Goal: Information Seeking & Learning: Learn about a topic

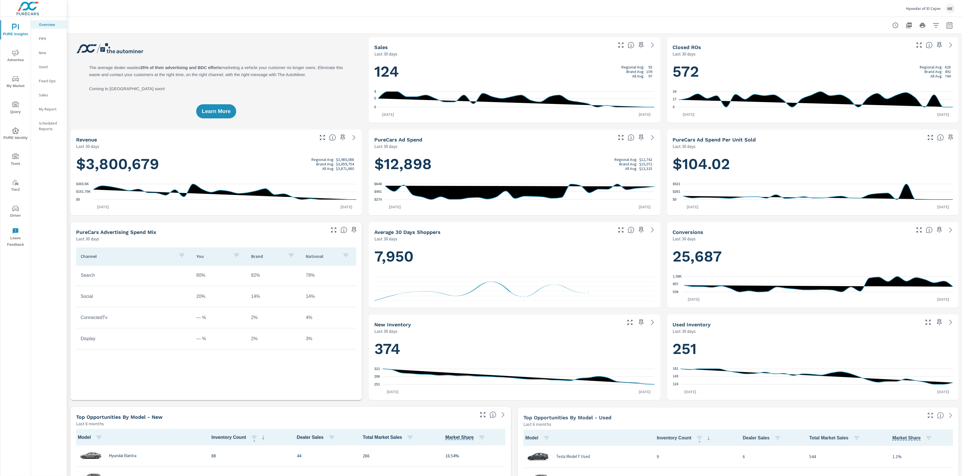
scroll to position [0, 0]
click at [177, 15] on div "Hyundai of El Cajon ME" at bounding box center [514, 8] width 881 height 17
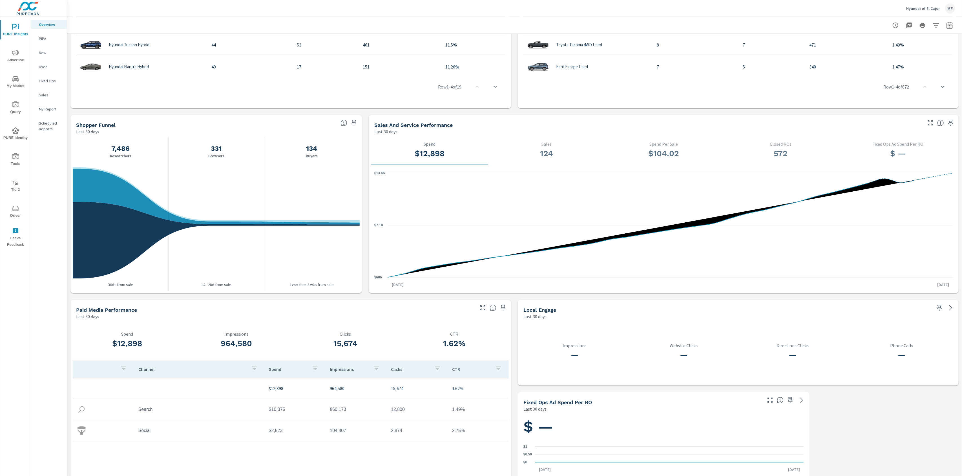
scroll to position [482, 0]
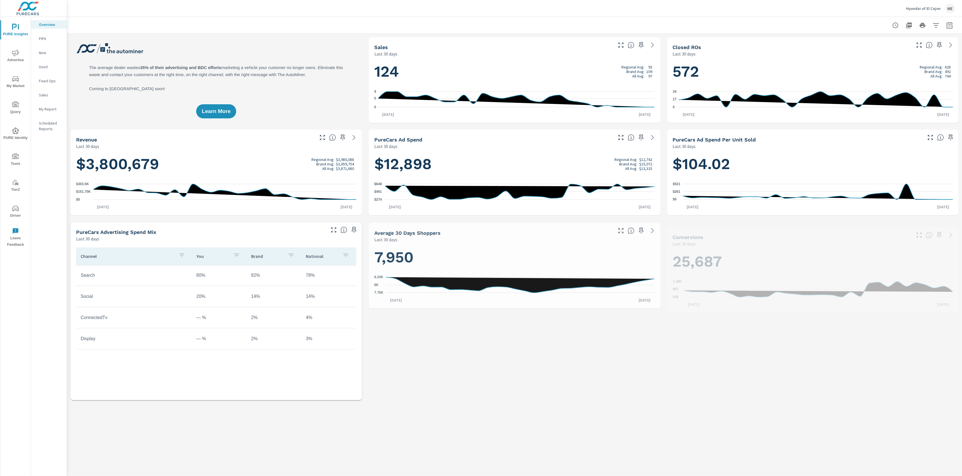
scroll to position [0, 0]
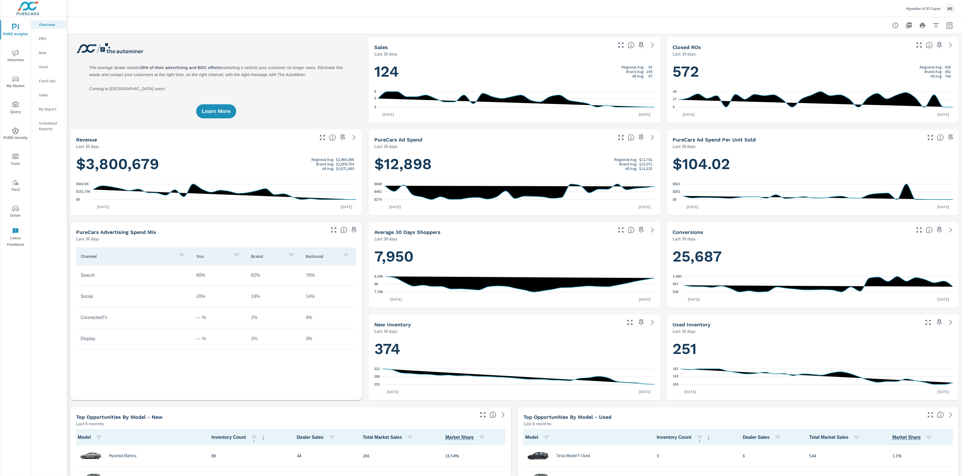
click at [17, 51] on icon "nav menu" at bounding box center [15, 53] width 7 height 7
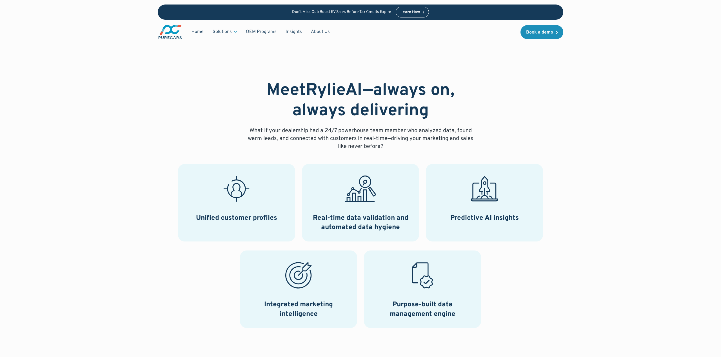
scroll to position [153, 0]
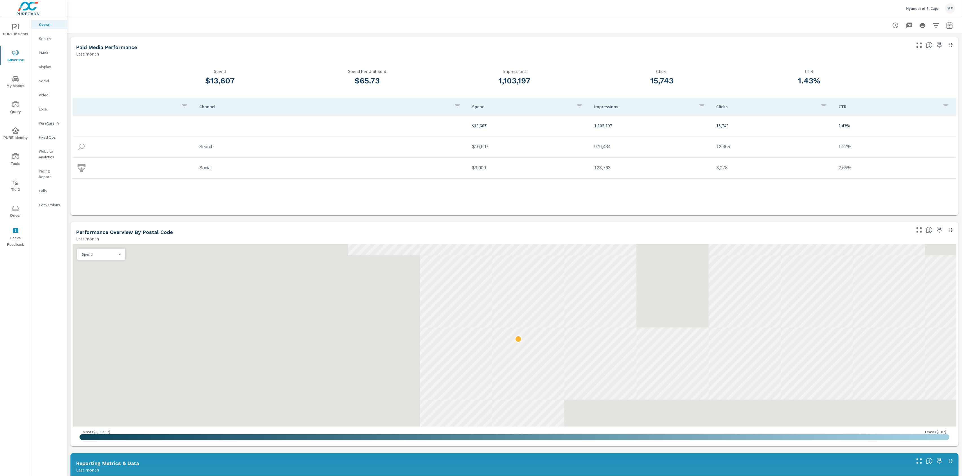
click at [18, 78] on icon "nav menu" at bounding box center [15, 78] width 7 height 5
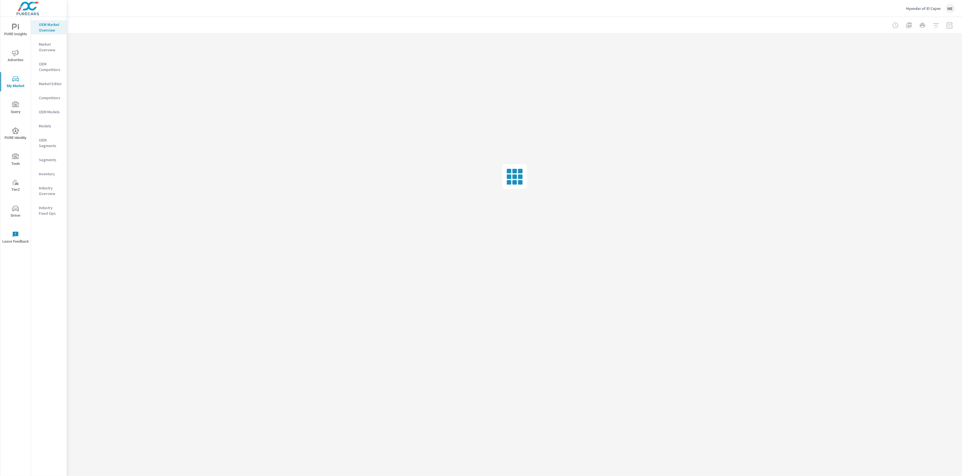
click at [47, 173] on p "Inventory" at bounding box center [50, 174] width 23 height 6
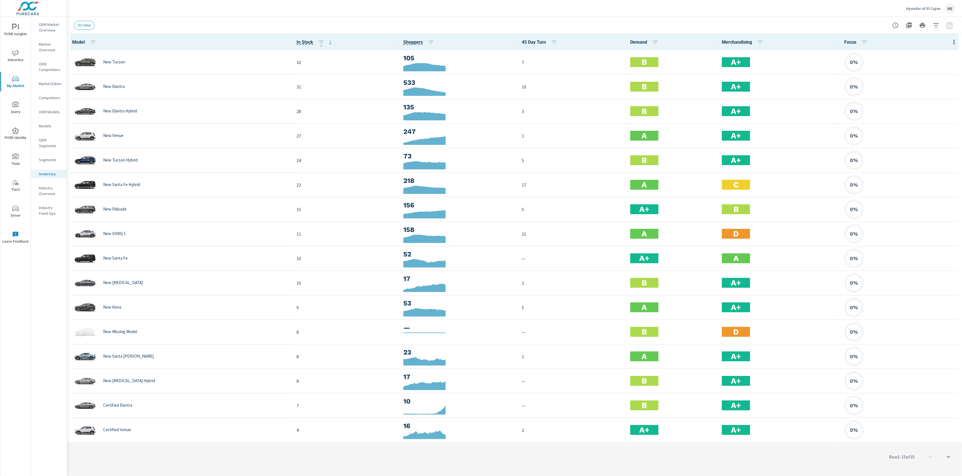
click at [955, 41] on icon "button" at bounding box center [953, 42] width 7 height 7
click at [932, 72] on span "Audience" at bounding box center [935, 75] width 35 height 6
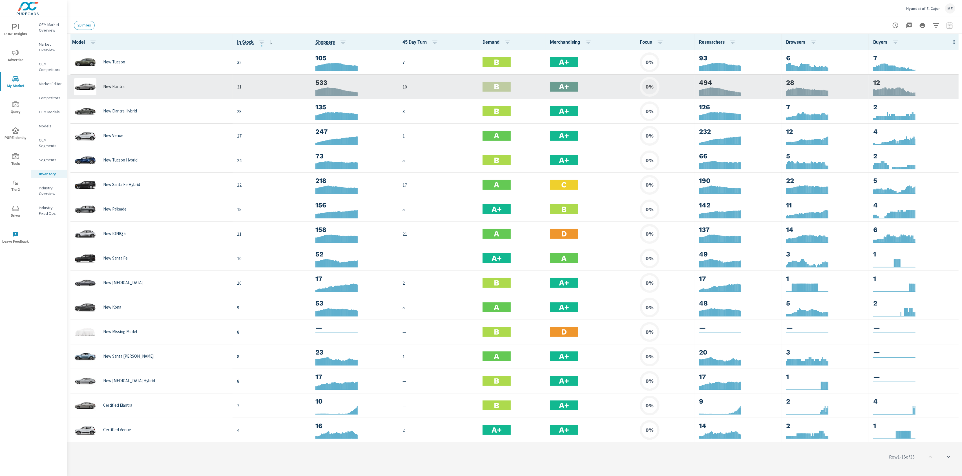
click at [112, 86] on p "New Elantra" at bounding box center [113, 86] width 21 height 5
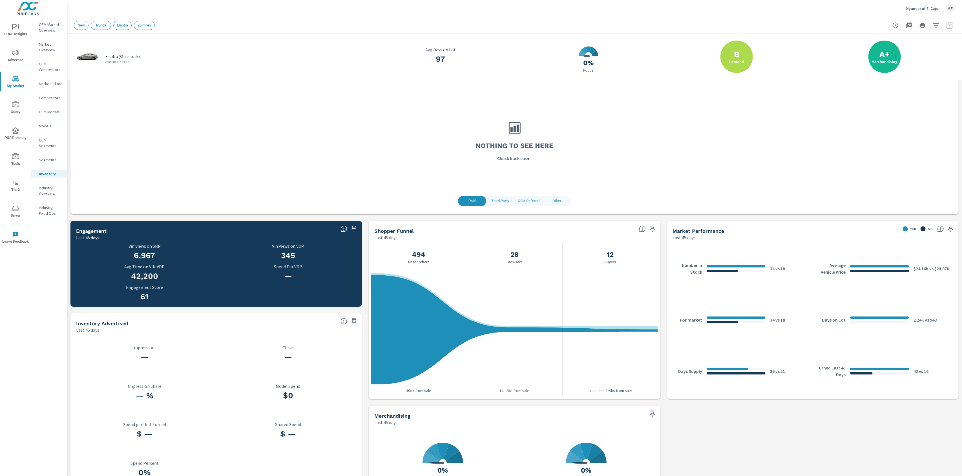
scroll to position [48, 0]
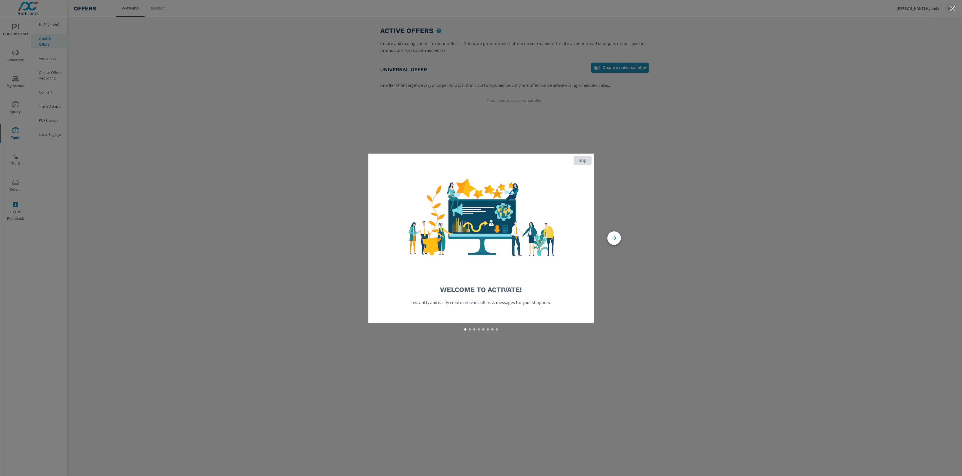
click at [581, 158] on span "Skip" at bounding box center [583, 160] width 14 height 5
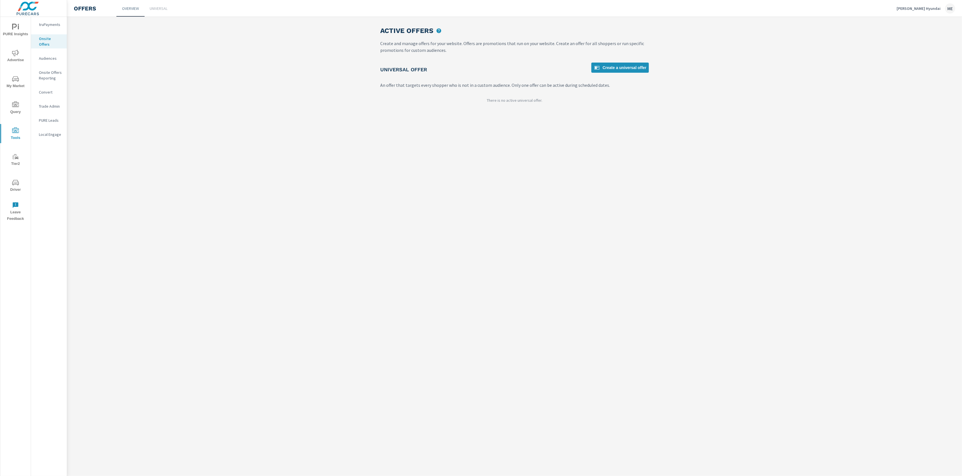
click at [544, 147] on div "Active Offers Create and manage offers for your website. Offers are promotions …" at bounding box center [514, 246] width 895 height 459
click at [934, 8] on p "Mastrovito Hyundai" at bounding box center [918, 8] width 44 height 5
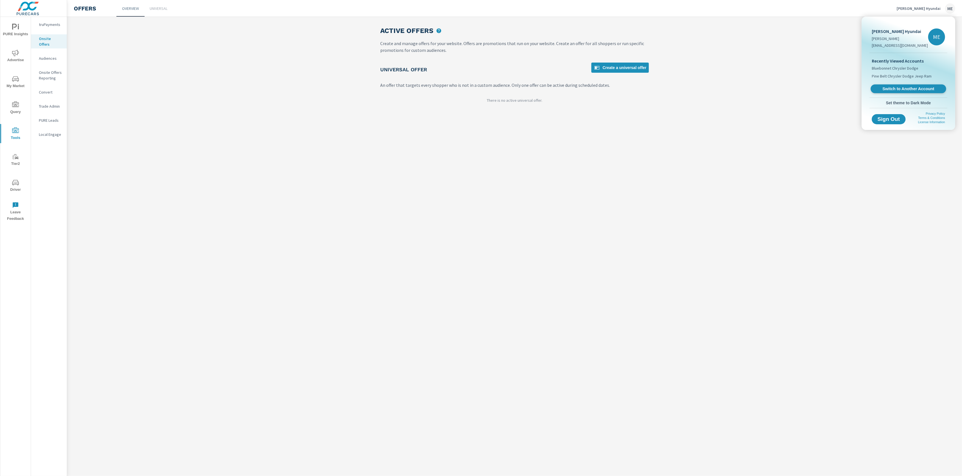
click at [910, 88] on span "Switch to Another Account" at bounding box center [907, 88] width 69 height 5
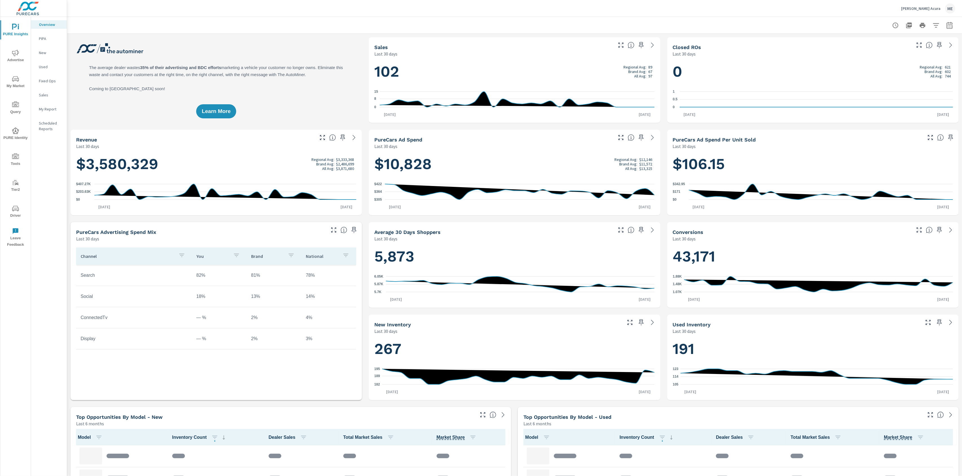
click at [14, 157] on icon "nav menu" at bounding box center [15, 156] width 7 height 6
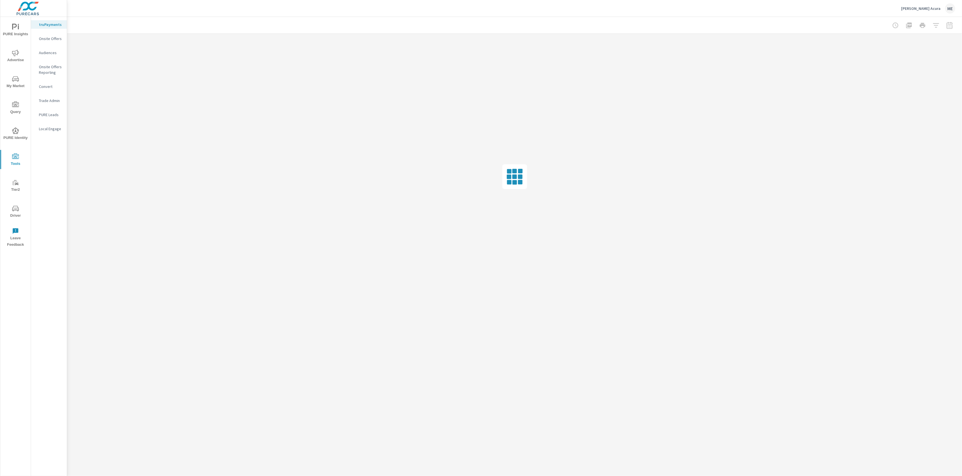
click at [42, 39] on p "Onsite Offers" at bounding box center [50, 39] width 23 height 6
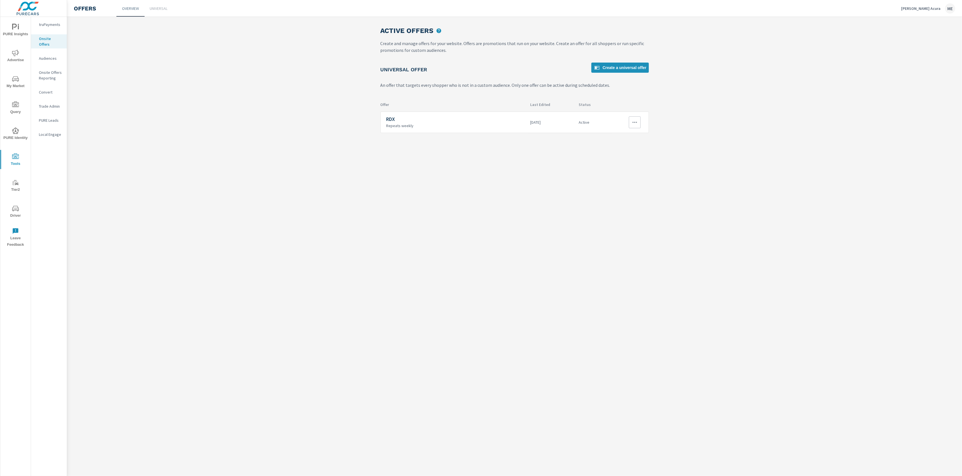
click at [638, 120] on button "button" at bounding box center [635, 122] width 12 height 12
click at [618, 134] on div "Edit" at bounding box center [615, 135] width 8 height 7
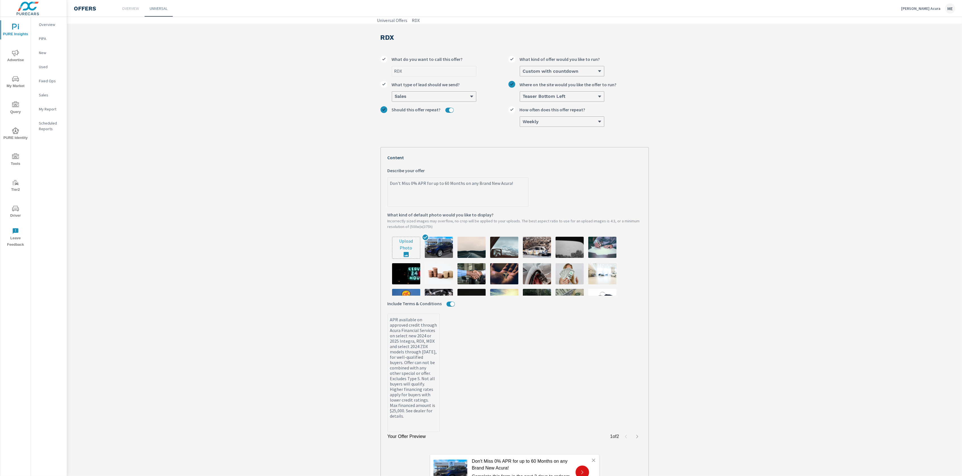
scroll to position [69, 0]
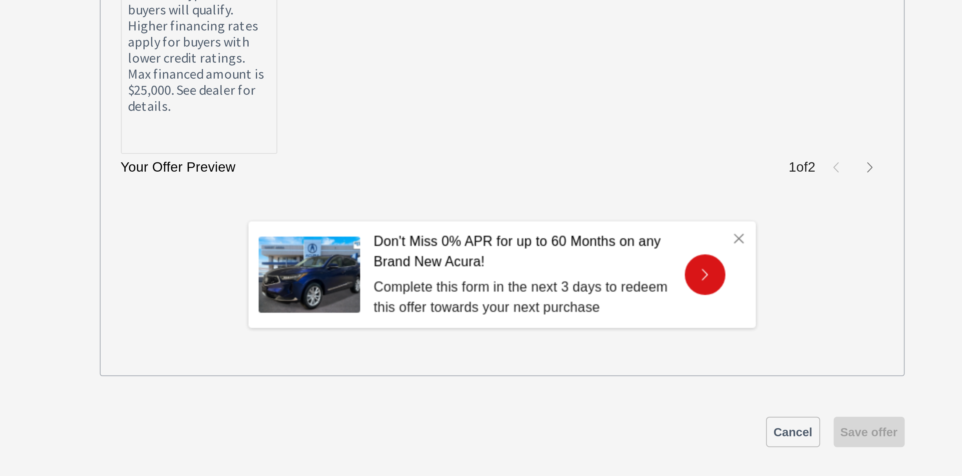
click at [636, 369] on icon "button" at bounding box center [637, 369] width 5 height 5
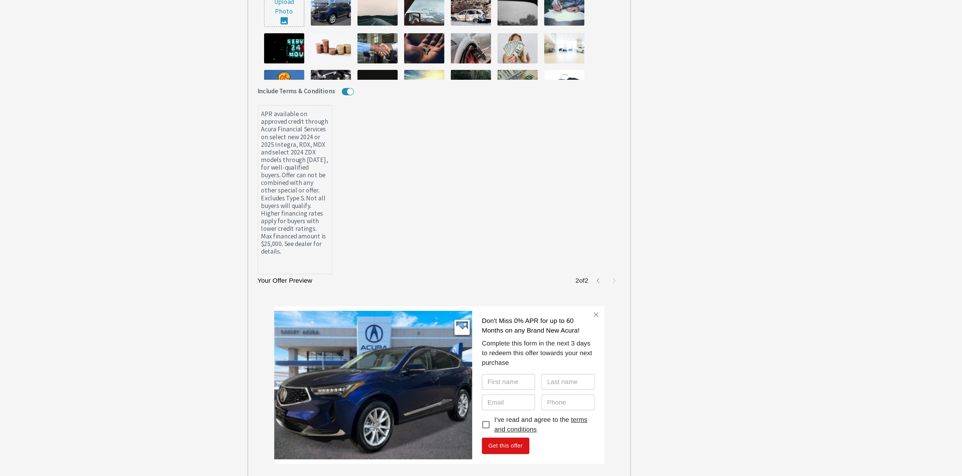
scroll to position [0, 0]
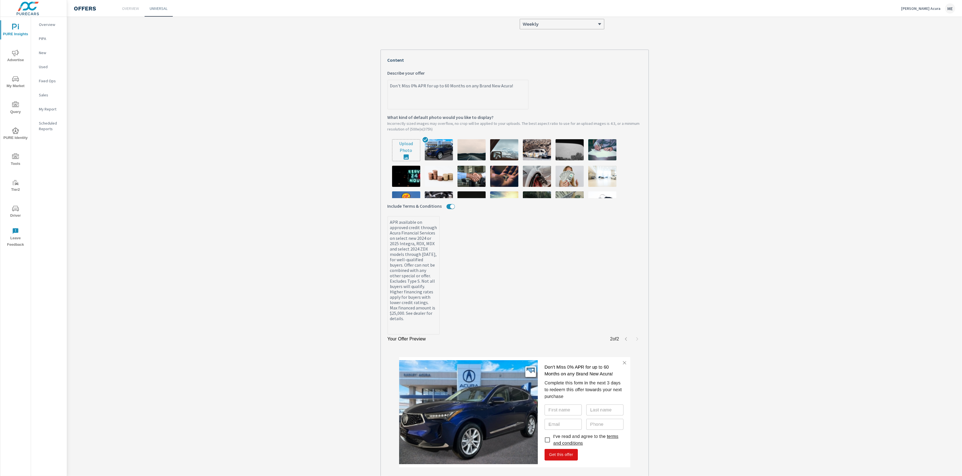
click at [17, 160] on span "Tools" at bounding box center [15, 160] width 27 height 14
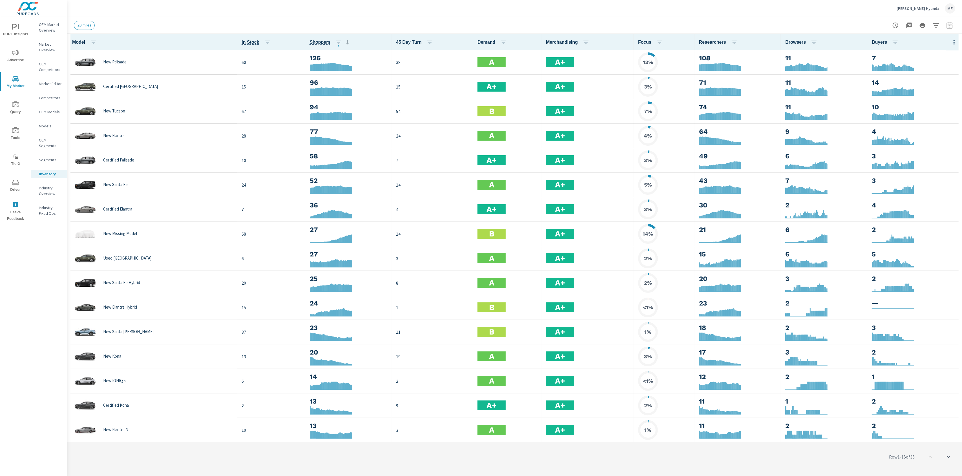
scroll to position [0, 0]
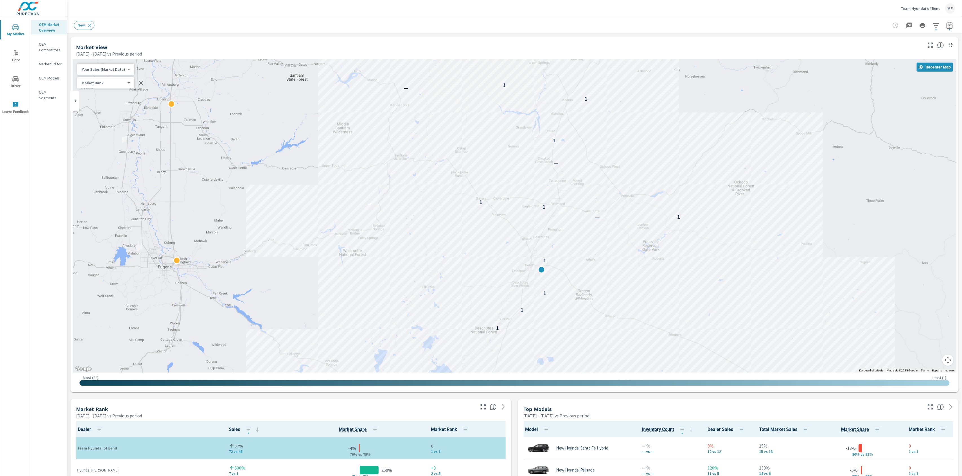
scroll to position [0, 0]
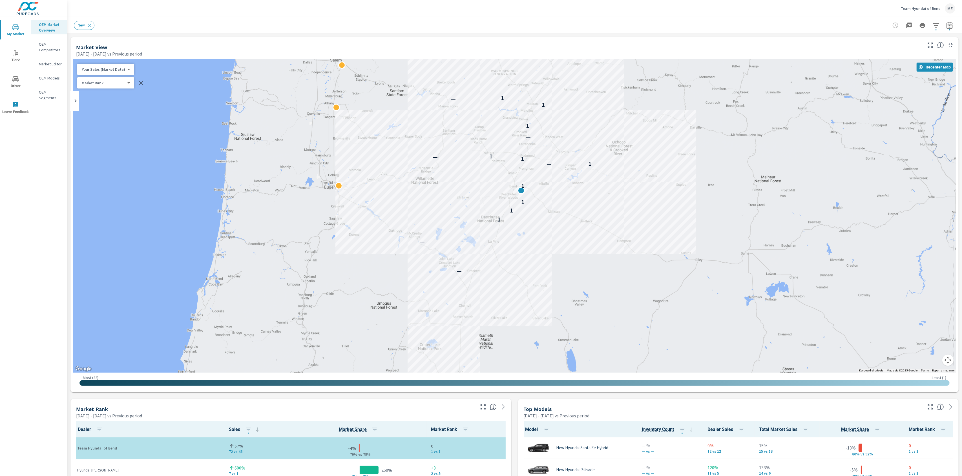
drag, startPoint x: 414, startPoint y: 165, endPoint x: 477, endPoint y: 203, distance: 73.8
click at [477, 203] on div "— — 1 1 1 1 — 1 1 — 1 — 1 1 — 1" at bounding box center [514, 215] width 883 height 313
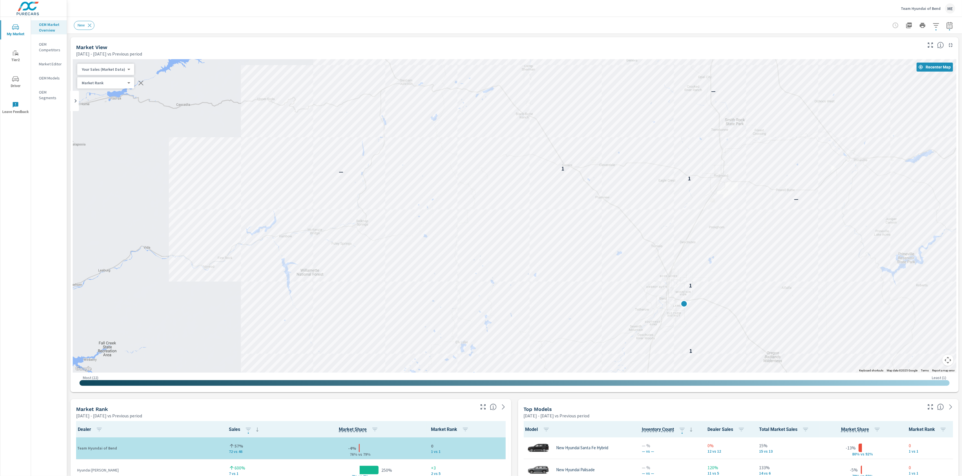
drag, startPoint x: 489, startPoint y: 179, endPoint x: 505, endPoint y: 283, distance: 106.0
click at [505, 283] on div "— 1 1 1 1 — 1 1 — 1 — 1 1 — 1" at bounding box center [514, 215] width 883 height 313
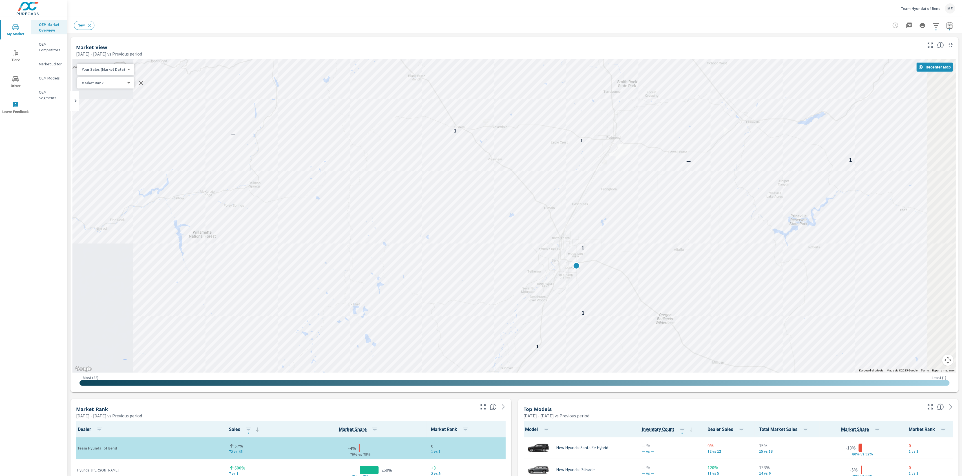
drag, startPoint x: 682, startPoint y: 215, endPoint x: 575, endPoint y: 177, distance: 114.1
click at [575, 177] on div "— 1 1 1 1 — 1 1 — 1 — 1 1 — 1" at bounding box center [514, 215] width 883 height 313
click at [543, 18] on div "New" at bounding box center [514, 25] width 881 height 17
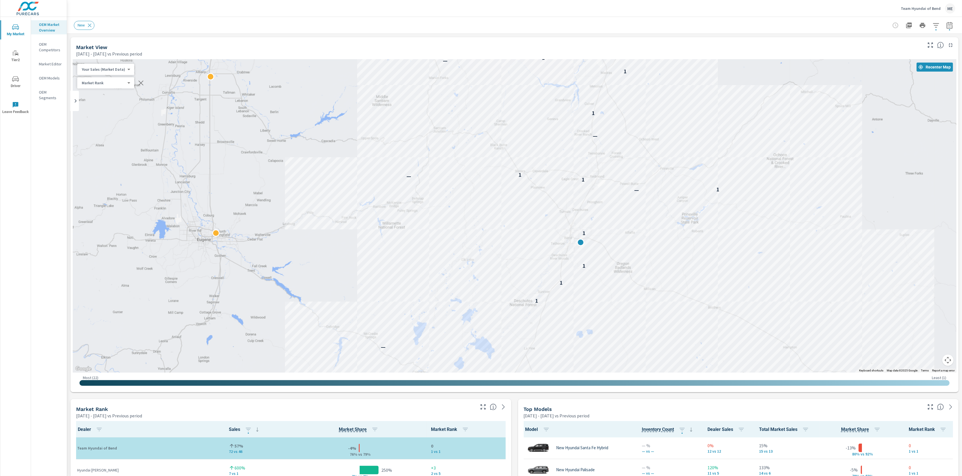
click at [593, 23] on div "New" at bounding box center [475, 25] width 802 height 9
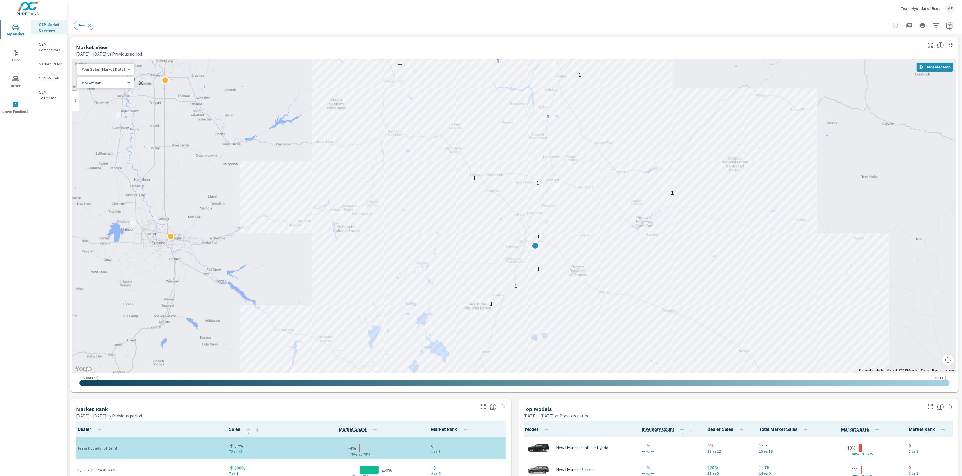
drag, startPoint x: 746, startPoint y: 186, endPoint x: 694, endPoint y: 190, distance: 52.0
click at [694, 190] on div "— — 1 1 1 1 — 1 1 — 1 — 1 1 — 1" at bounding box center [514, 215] width 883 height 313
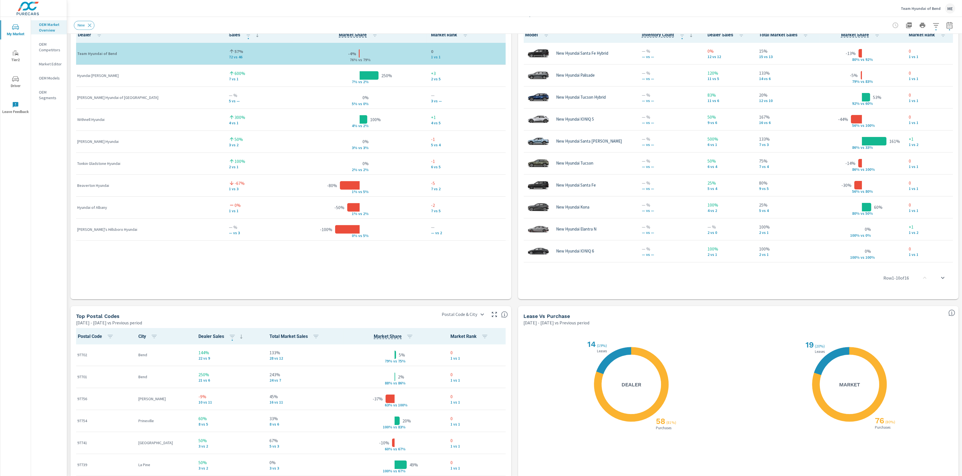
scroll to position [426, 0]
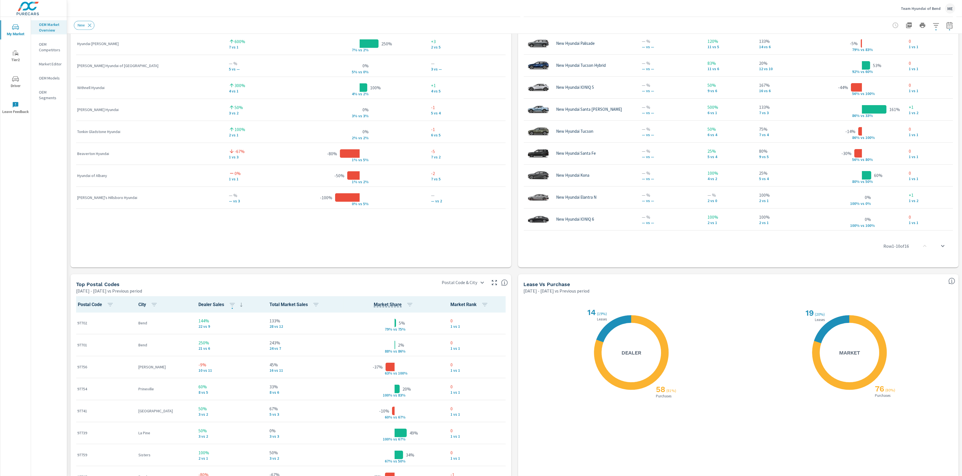
click at [515, 273] on div "Market View Apr 01, 2025 - Jun 30, 2025 vs Previous period ← Move left → Move r…" at bounding box center [514, 90] width 895 height 965
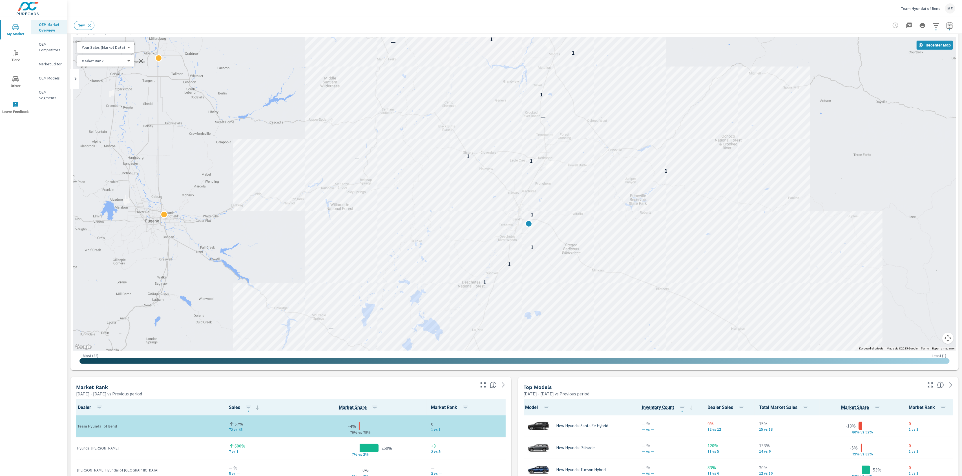
scroll to position [0, 0]
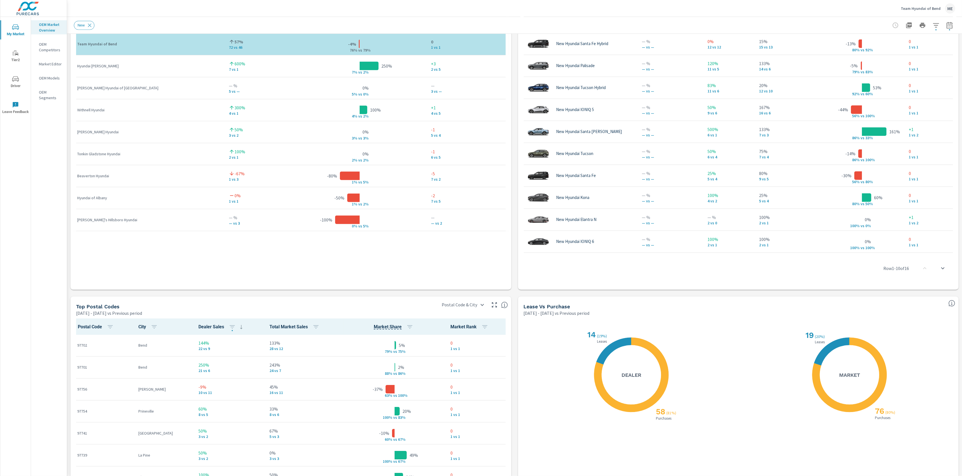
scroll to position [406, 0]
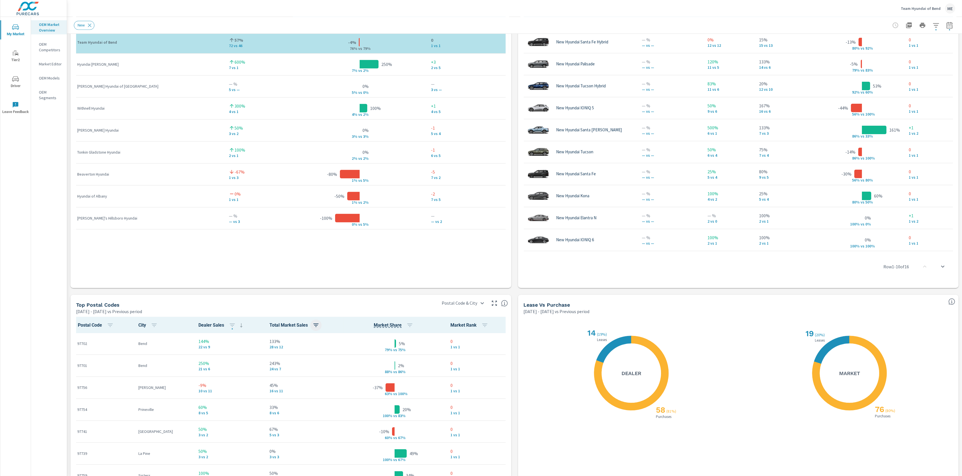
click at [312, 324] on icon "button" at bounding box center [315, 325] width 7 height 7
click at [270, 346] on p "ASC" at bounding box center [268, 349] width 7 height 6
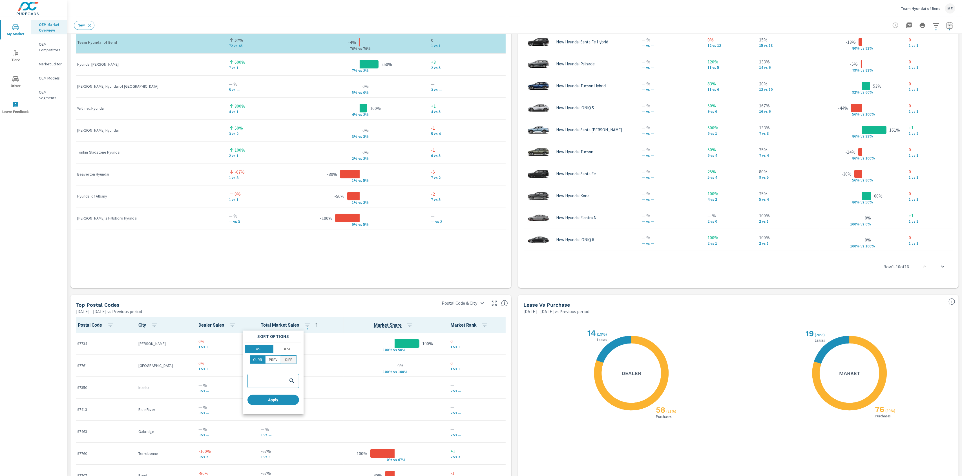
click at [288, 357] on p "DIFF" at bounding box center [288, 360] width 7 height 6
click at [516, 353] on div at bounding box center [481, 238] width 962 height 476
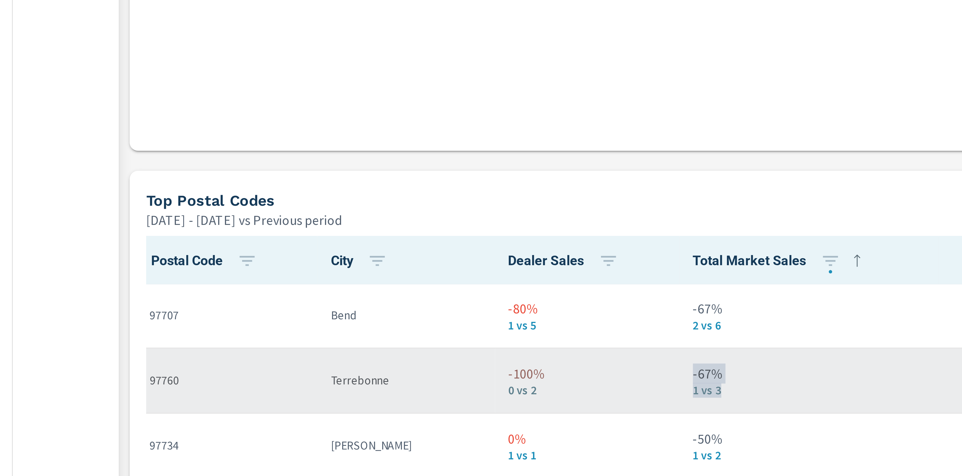
drag, startPoint x: 260, startPoint y: 369, endPoint x: 237, endPoint y: 369, distance: 23.4
click at [237, 369] on tr "97760 Terrebonne -100% 0 vs 2 -67% 1 vs 3 -100% 0% v s 67% +1 2 vs 3" at bounding box center [291, 365] width 436 height 22
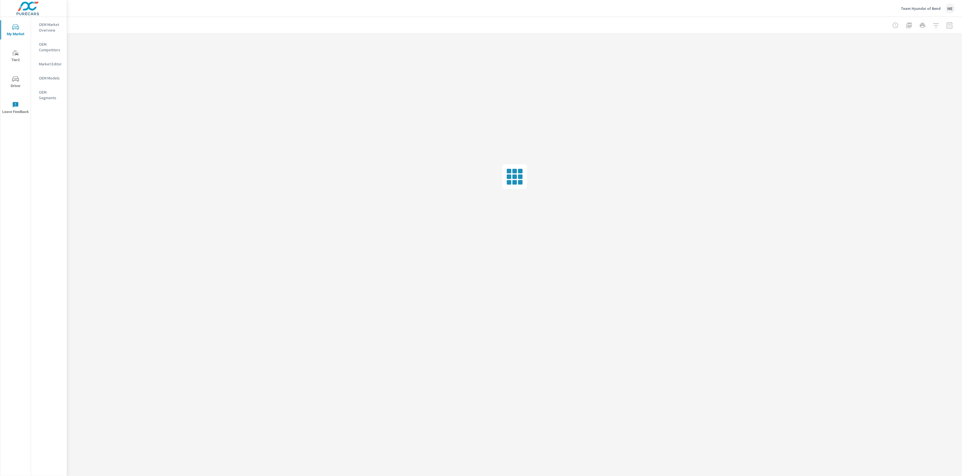
click at [578, 25] on div at bounding box center [514, 25] width 881 height 17
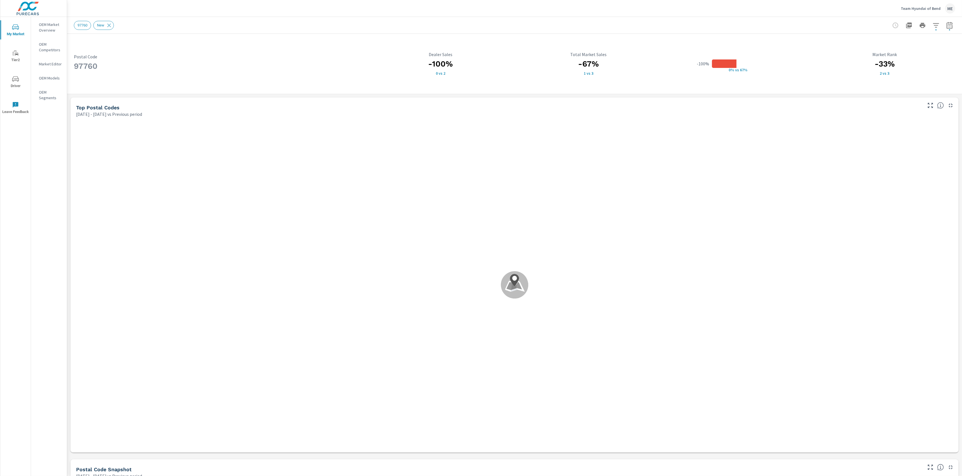
click at [531, 97] on div "Top Postal Codes Apr 01, 2025 - Jun 30, 2025 vs Previous period" at bounding box center [496, 107] width 853 height 20
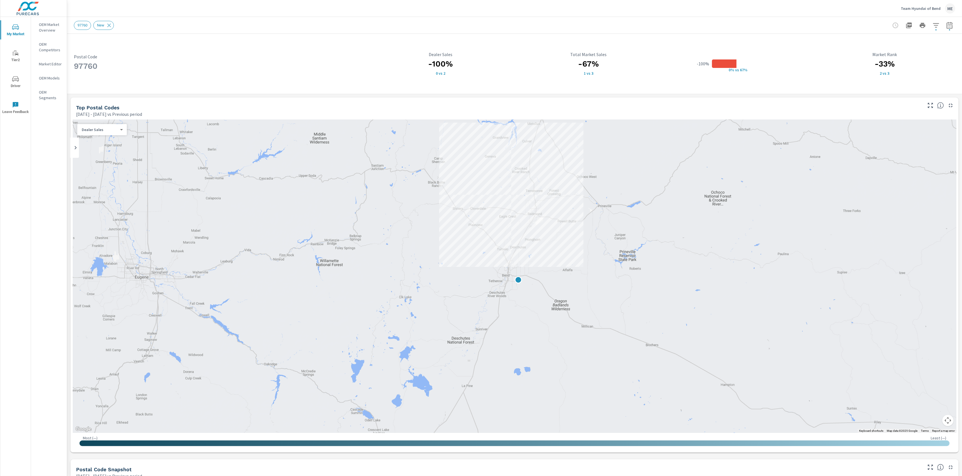
scroll to position [0, 0]
click at [92, 130] on body "My Market Tier2 Driver Leave Feedback OEM Market Overview OEM Competitors Marke…" at bounding box center [481, 238] width 962 height 476
click at [93, 136] on li "Total Market Sales" at bounding box center [99, 138] width 45 height 9
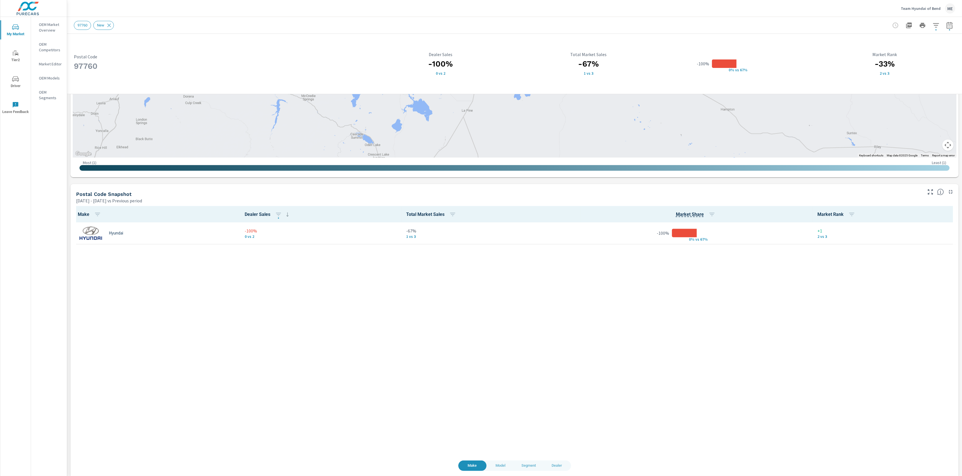
scroll to position [281, 0]
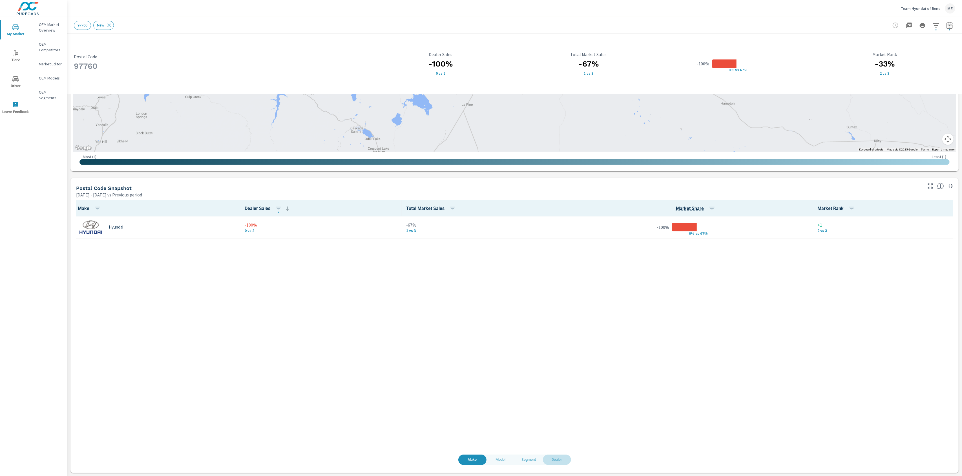
click at [560, 457] on span "Dealer" at bounding box center [556, 459] width 21 height 6
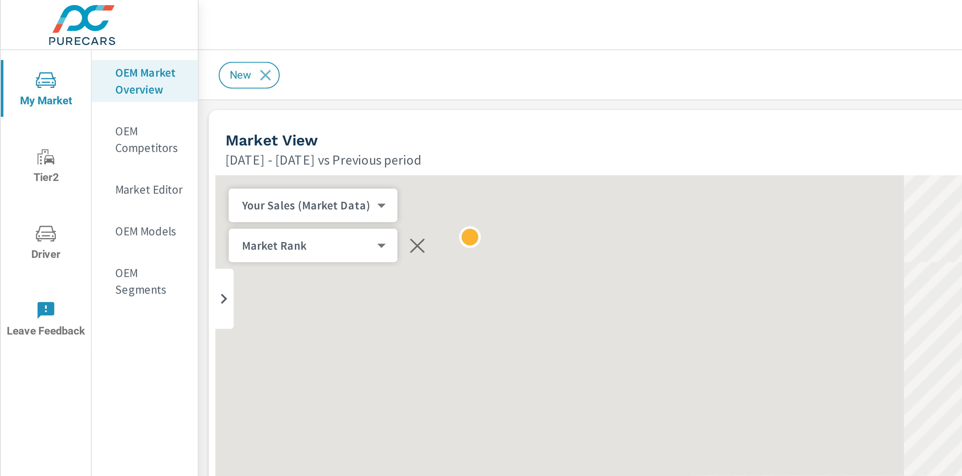
scroll to position [0, 0]
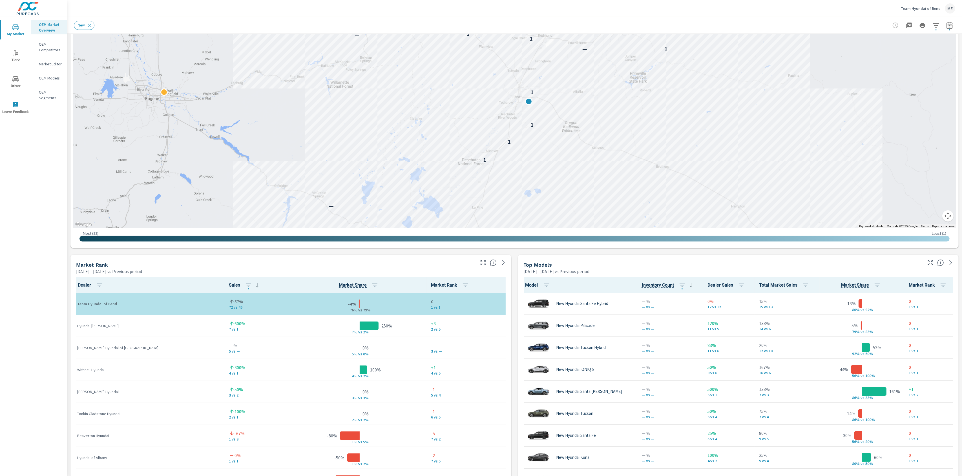
scroll to position [158, 0]
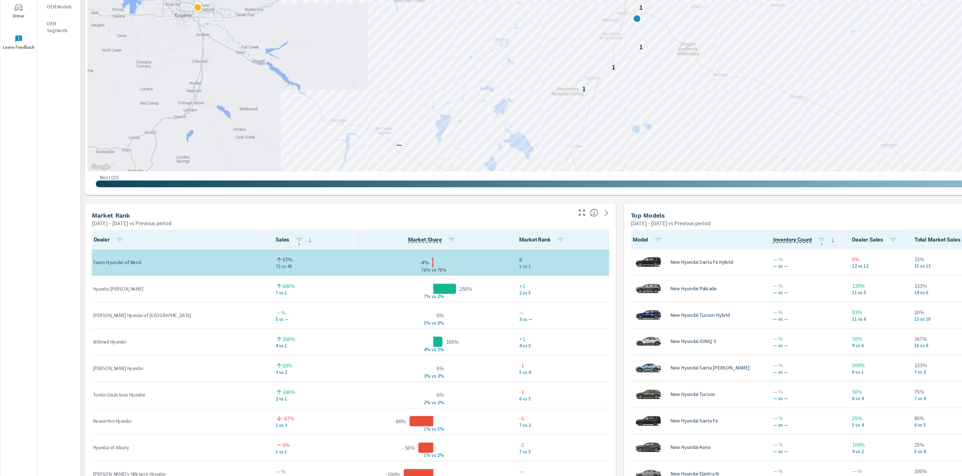
click at [616, 235] on div "Market View Apr 01, 2025 - Jun 30, 2025 vs Previous period ← Move left → Move r…" at bounding box center [514, 358] width 895 height 965
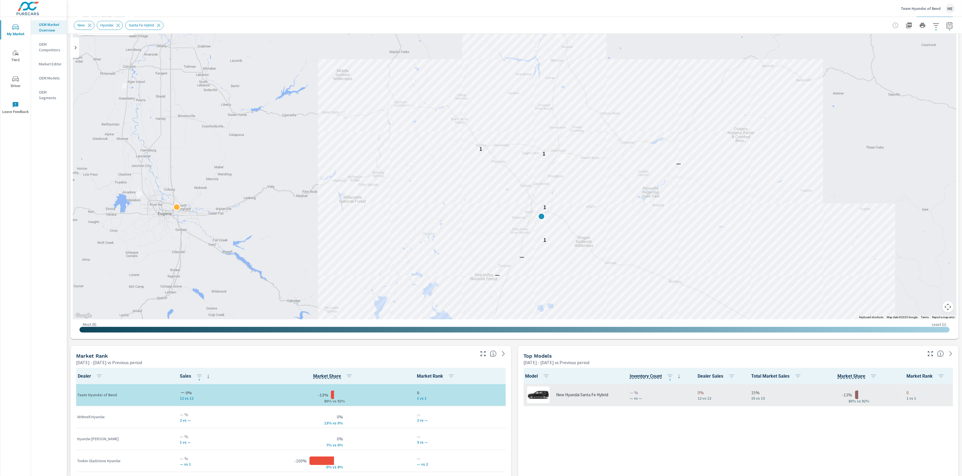
scroll to position [77, 0]
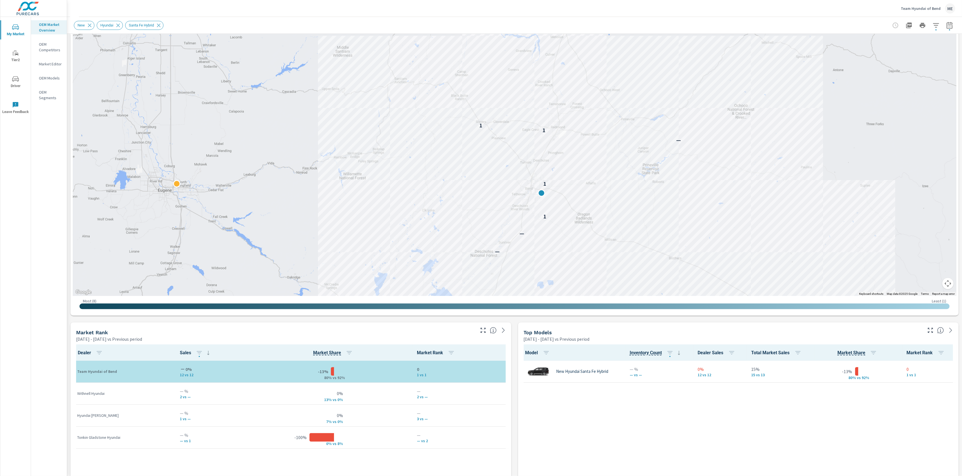
click at [512, 356] on div "Market View [DATE] - [DATE] vs Previous period ← Move left → Move right ↑ Move …" at bounding box center [514, 439] width 895 height 965
click at [514, 358] on div "Market View [DATE] - [DATE] vs Previous period ← Move left → Move right ↑ Move …" at bounding box center [514, 439] width 895 height 965
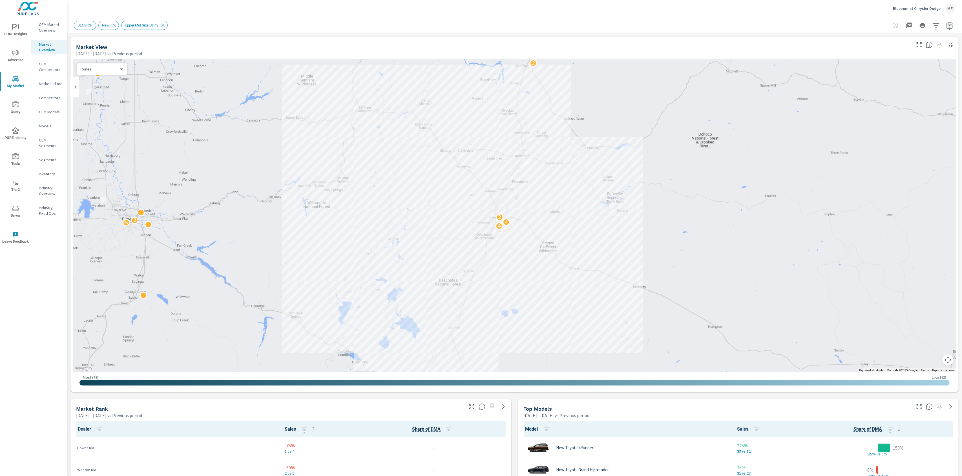
scroll to position [0, 0]
click at [235, 26] on div "BEND OR New Upper Mid Size Utility" at bounding box center [475, 25] width 802 height 9
click at [919, 407] on icon "button" at bounding box center [918, 406] width 7 height 7
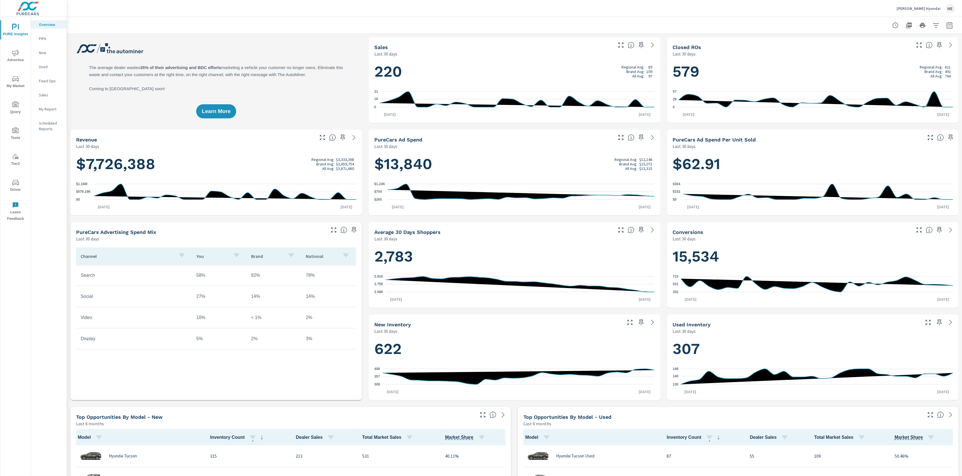
scroll to position [0, 0]
click at [474, 31] on div at bounding box center [514, 25] width 881 height 17
click at [726, 28] on div at bounding box center [514, 25] width 881 height 17
click at [642, 48] on icon "button" at bounding box center [641, 45] width 7 height 7
drag, startPoint x: 940, startPoint y: 45, endPoint x: 923, endPoint y: 45, distance: 17.5
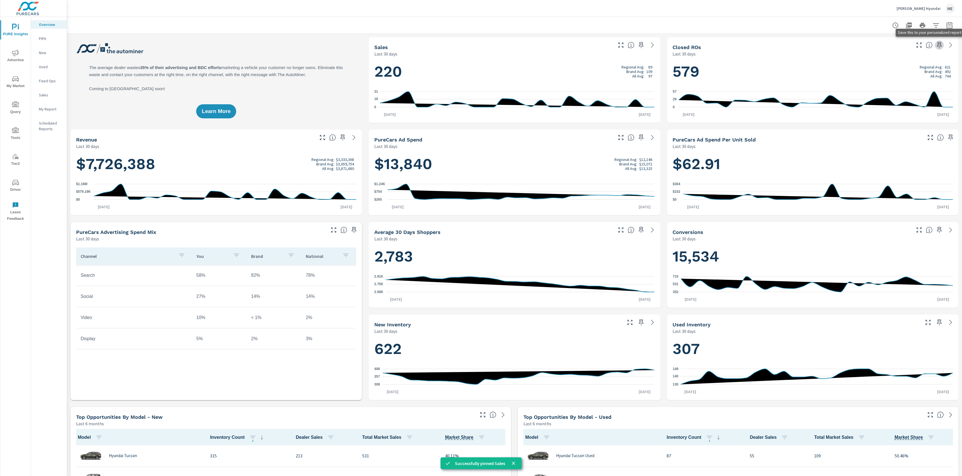
click at [940, 45] on icon "button" at bounding box center [939, 45] width 7 height 7
click at [641, 134] on icon "button" at bounding box center [640, 137] width 5 height 6
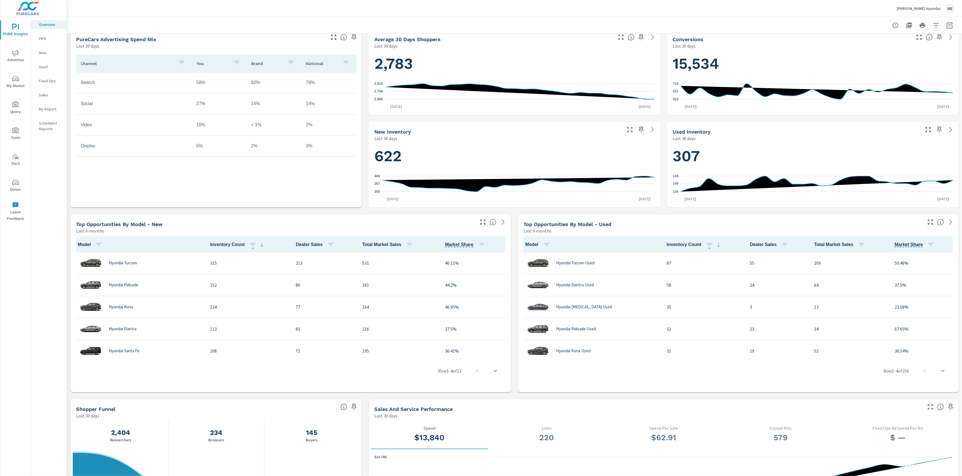
scroll to position [334, 0]
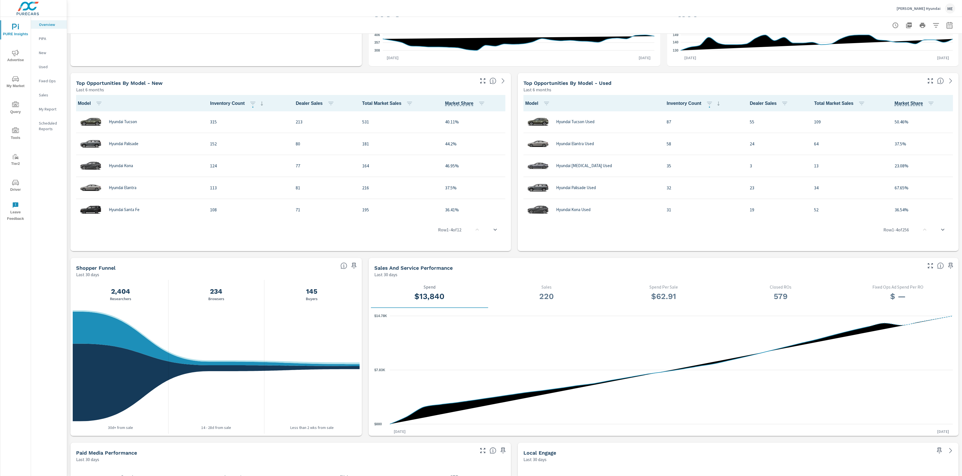
click at [372, 255] on div "Learn More The average dealer wastes 35% of their advertising and BDC efforts m…" at bounding box center [514, 162] width 895 height 924
click at [356, 265] on icon "button" at bounding box center [353, 265] width 7 height 7
click at [48, 108] on p "My Report" at bounding box center [50, 109] width 23 height 6
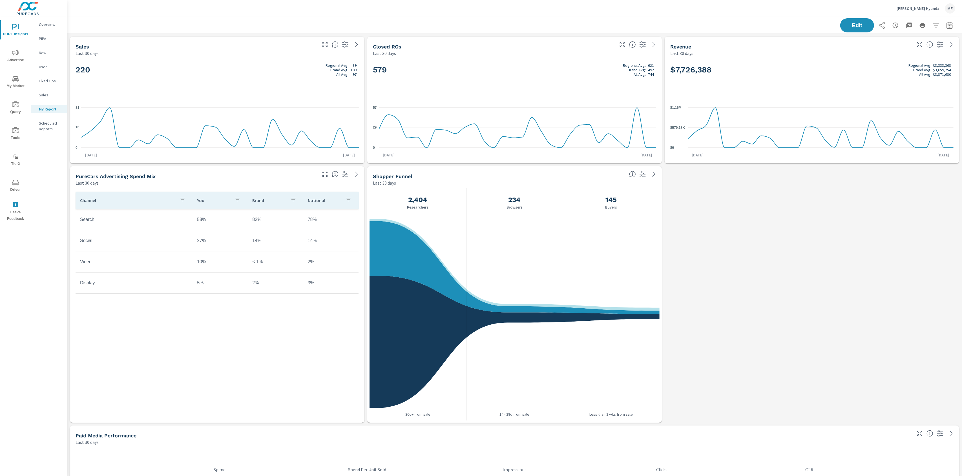
scroll to position [0, 0]
click at [48, 22] on p "Overview" at bounding box center [50, 25] width 23 height 6
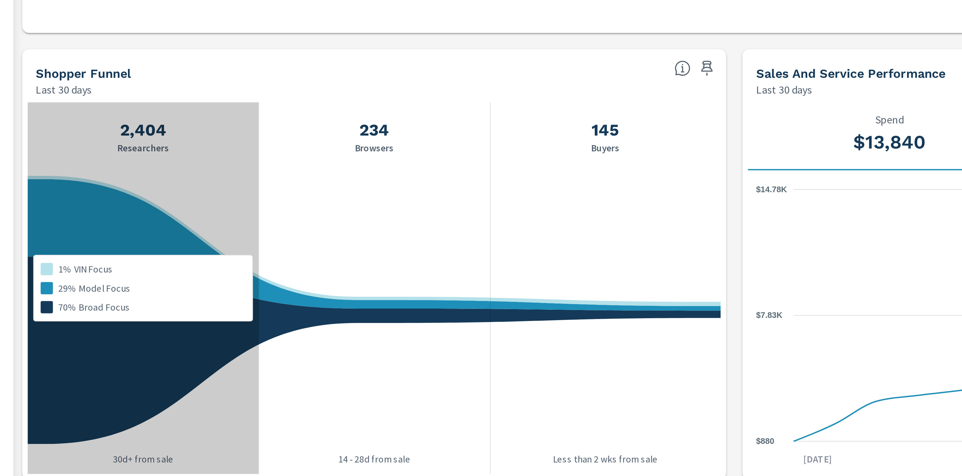
scroll to position [465, 0]
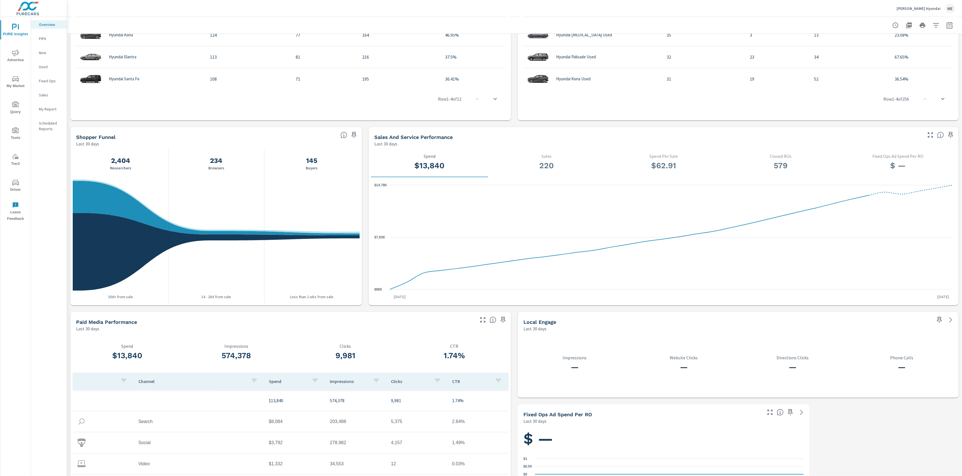
click at [15, 132] on icon "nav menu" at bounding box center [15, 130] width 7 height 6
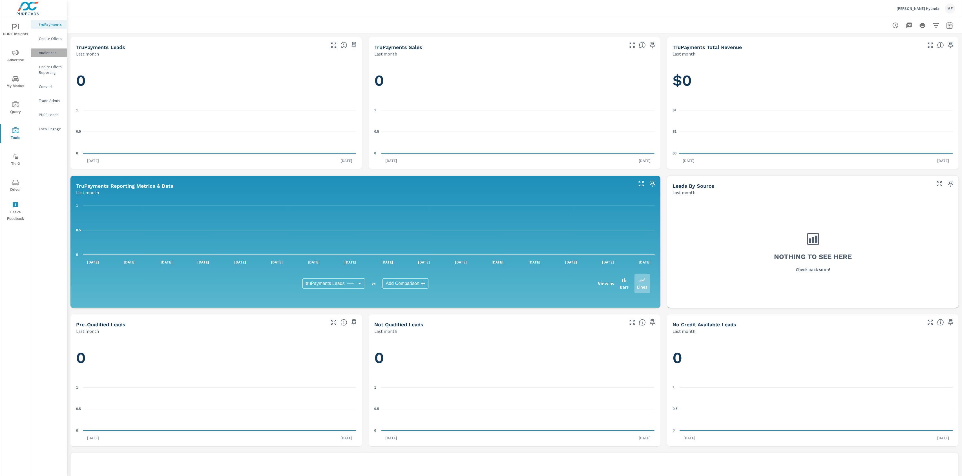
click at [46, 53] on p "Audiences" at bounding box center [50, 53] width 23 height 6
